Goal: Use online tool/utility: Utilize a website feature to perform a specific function

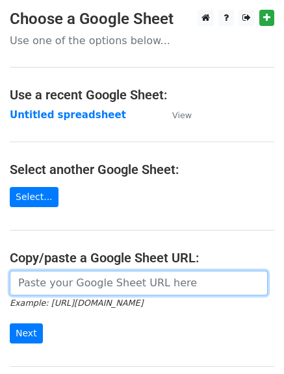
drag, startPoint x: 0, startPoint y: 0, endPoint x: 90, endPoint y: 284, distance: 297.5
click at [90, 284] on input "url" at bounding box center [139, 283] width 258 height 25
paste input "[URL][DOMAIN_NAME]"
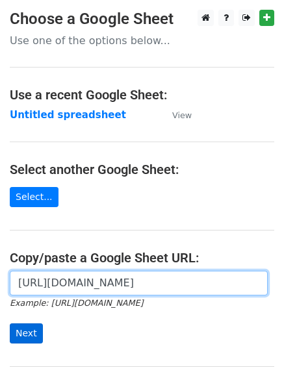
type input "[URL][DOMAIN_NAME]"
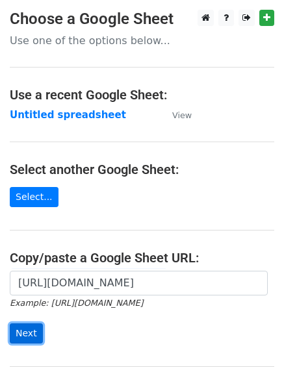
scroll to position [0, 0]
click at [23, 328] on input "Next" at bounding box center [26, 333] width 33 height 20
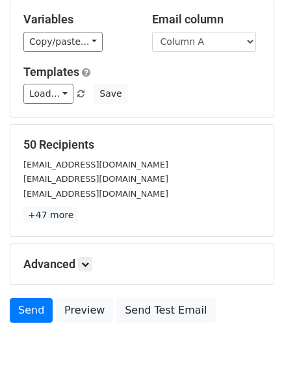
scroll to position [78, 0]
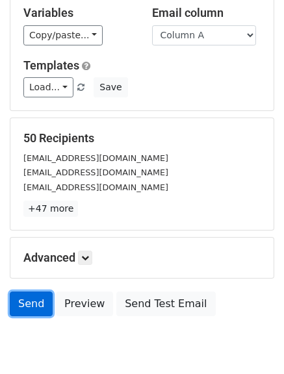
click at [21, 297] on link "Send" at bounding box center [31, 303] width 43 height 25
